Goal: Navigation & Orientation: Find specific page/section

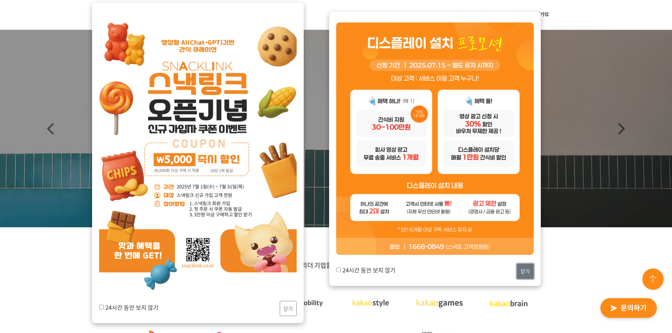
click at [530, 270] on button "닫기" at bounding box center [525, 271] width 17 height 15
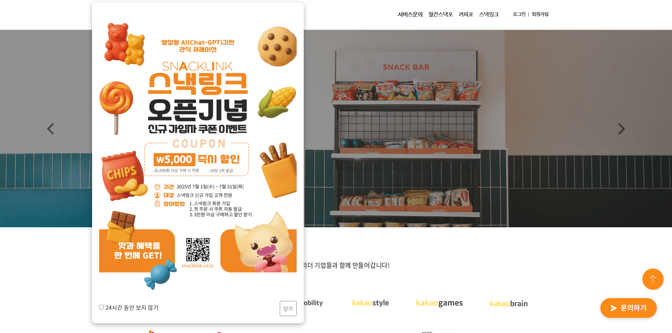
click at [279, 310] on div "24시간 동안 보지 않기 닫기" at bounding box center [197, 308] width 197 height 15
click at [287, 308] on button "닫기" at bounding box center [288, 308] width 17 height 15
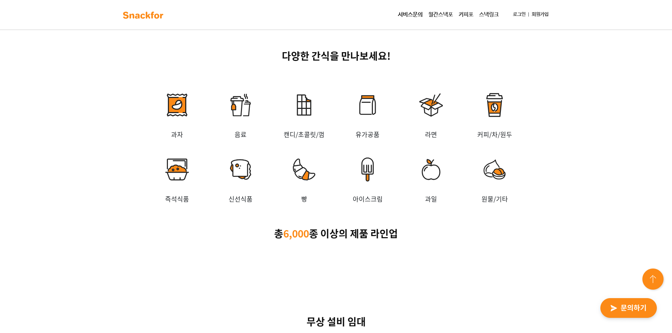
scroll to position [1234, 0]
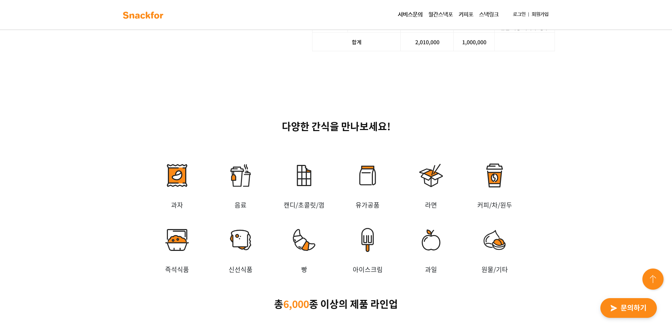
click at [445, 19] on link "월간스낵포" at bounding box center [440, 15] width 30 height 14
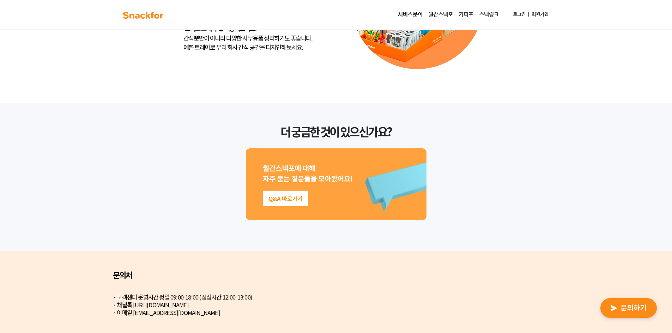
scroll to position [1831, 0]
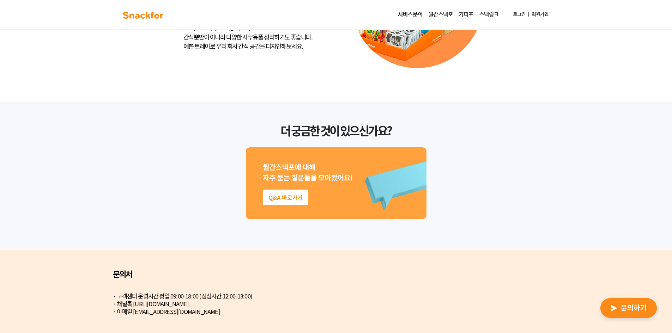
click at [497, 15] on link "스낵링크" at bounding box center [488, 15] width 25 height 14
